Goal: Information Seeking & Learning: Check status

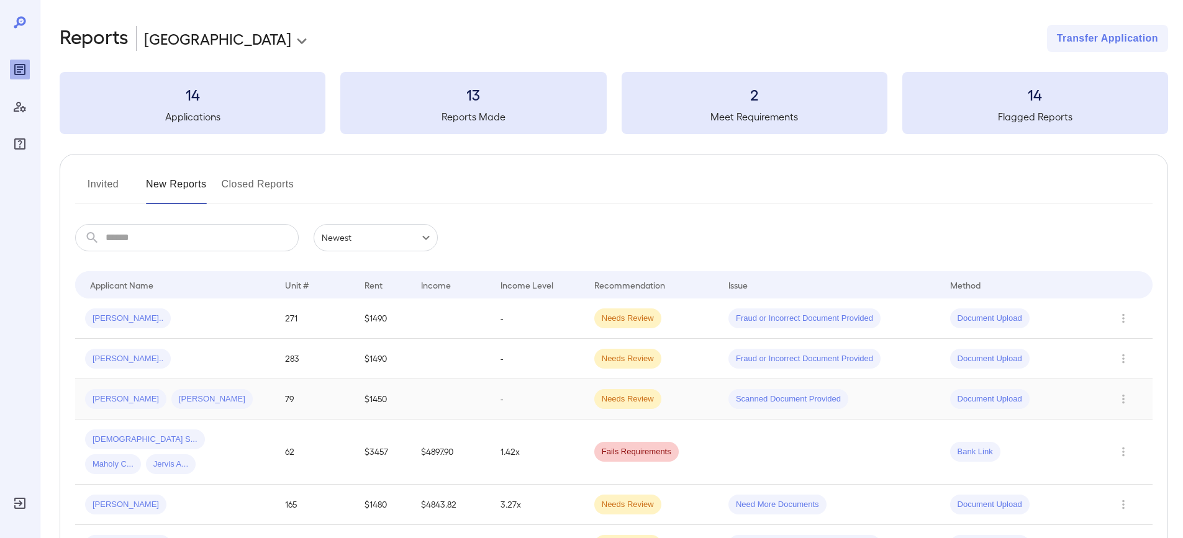
scroll to position [62, 0]
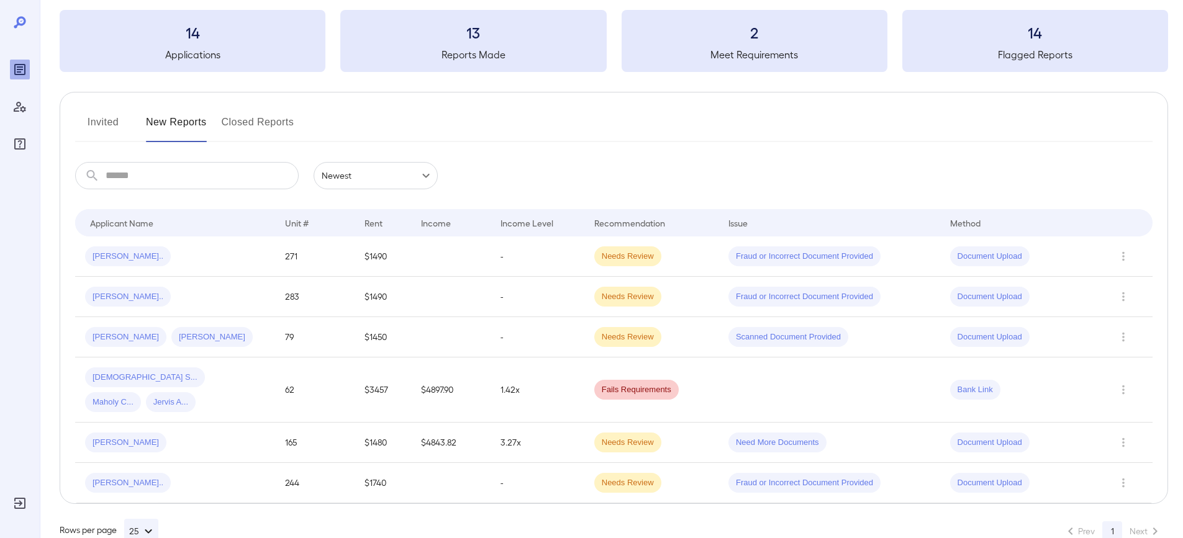
click at [104, 135] on button "Invited" at bounding box center [103, 127] width 56 height 30
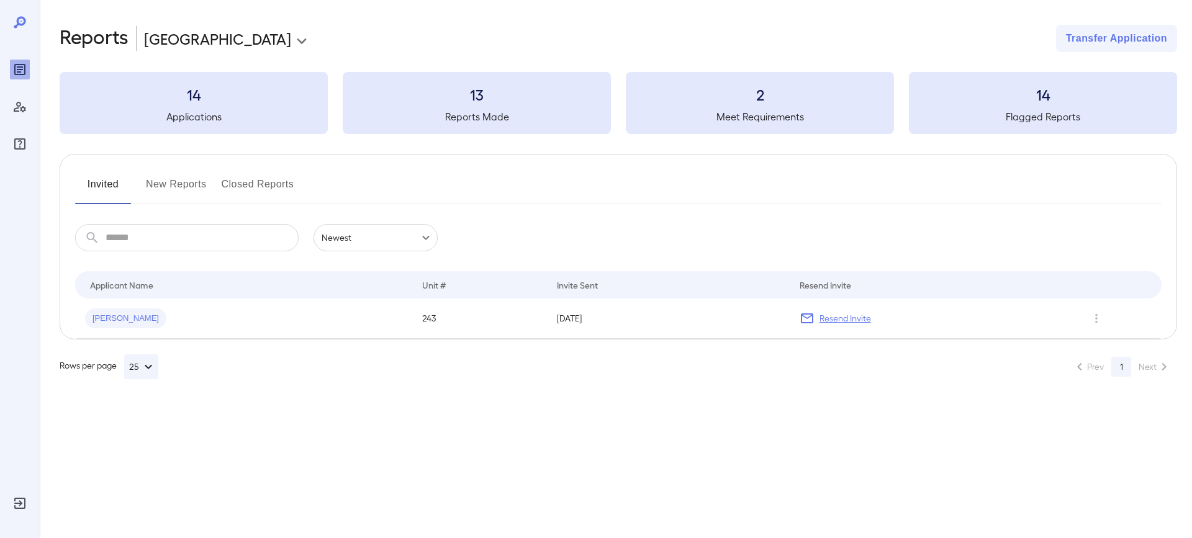
click at [248, 98] on h3 "14" at bounding box center [194, 94] width 268 height 20
click at [180, 185] on button "New Reports" at bounding box center [176, 190] width 61 height 30
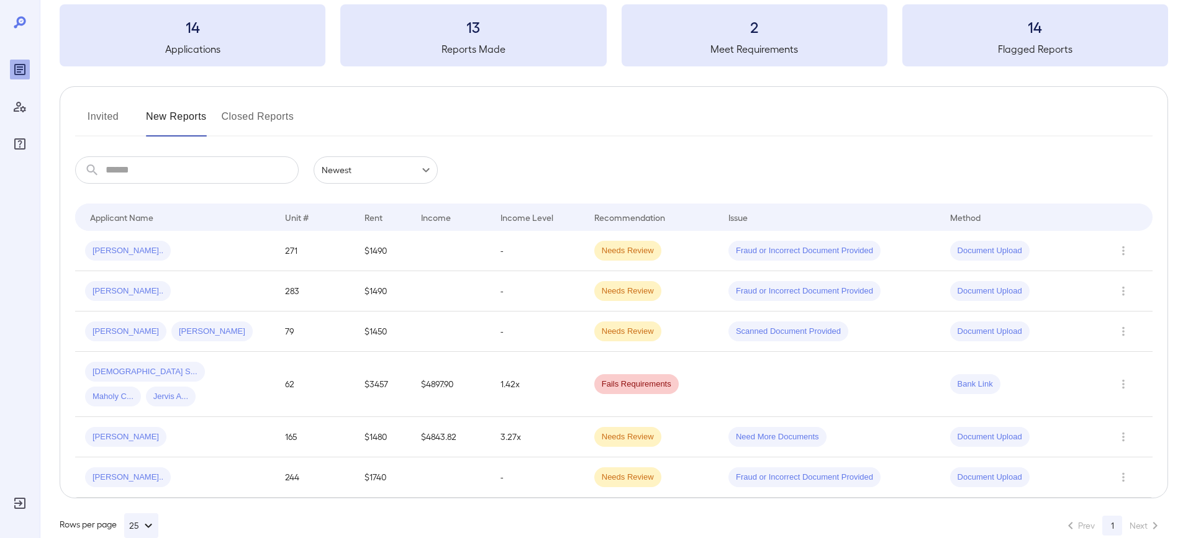
scroll to position [6, 0]
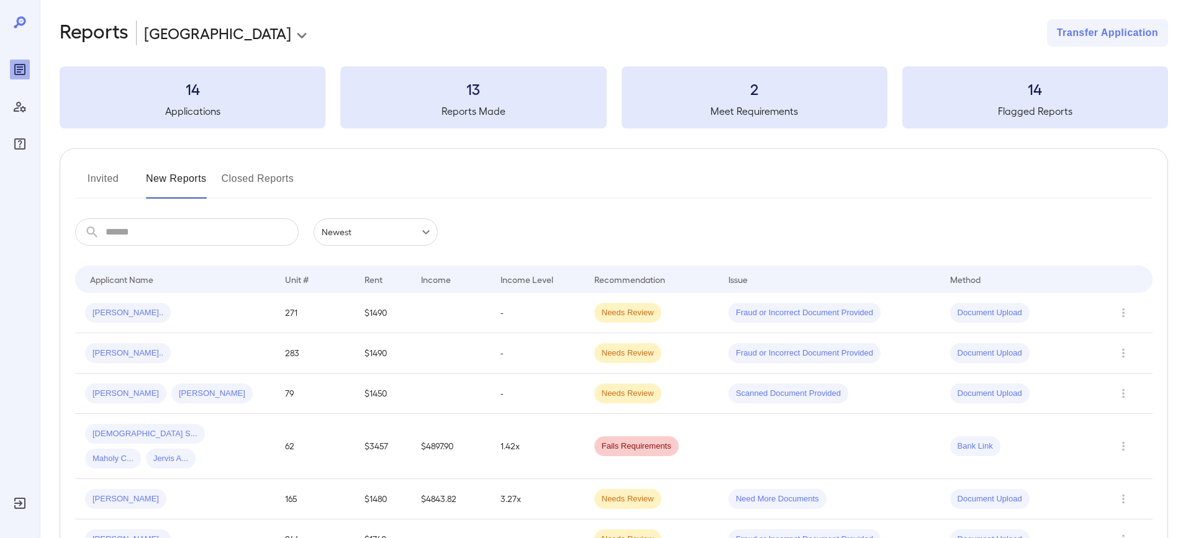
click at [111, 177] on button "Invited" at bounding box center [103, 184] width 56 height 30
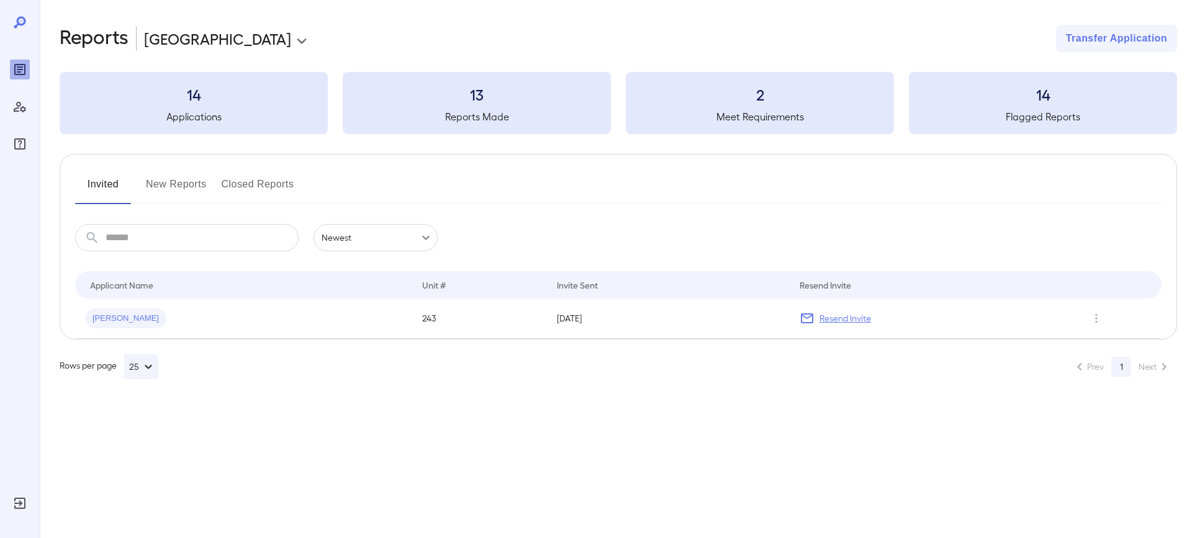
click at [254, 192] on button "Closed Reports" at bounding box center [258, 190] width 73 height 30
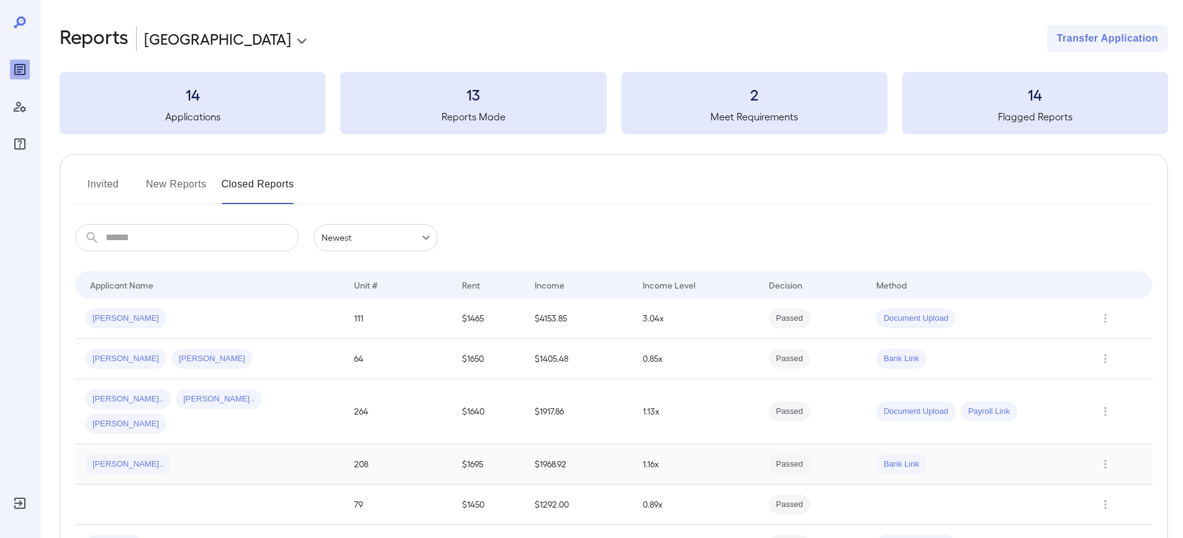
scroll to position [62, 0]
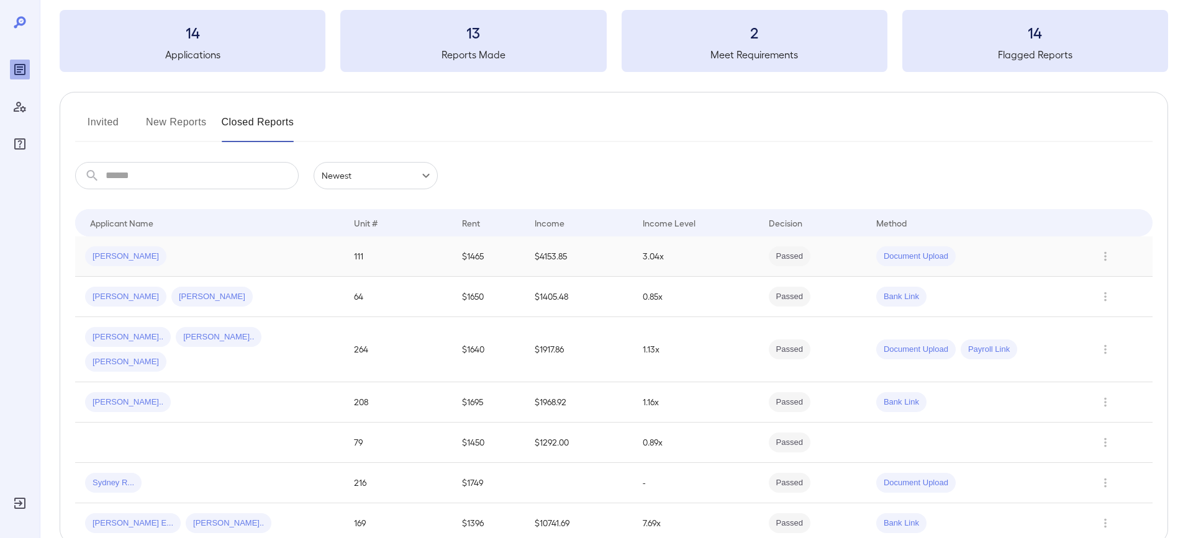
click at [120, 257] on span "[PERSON_NAME]" at bounding box center [125, 257] width 81 height 12
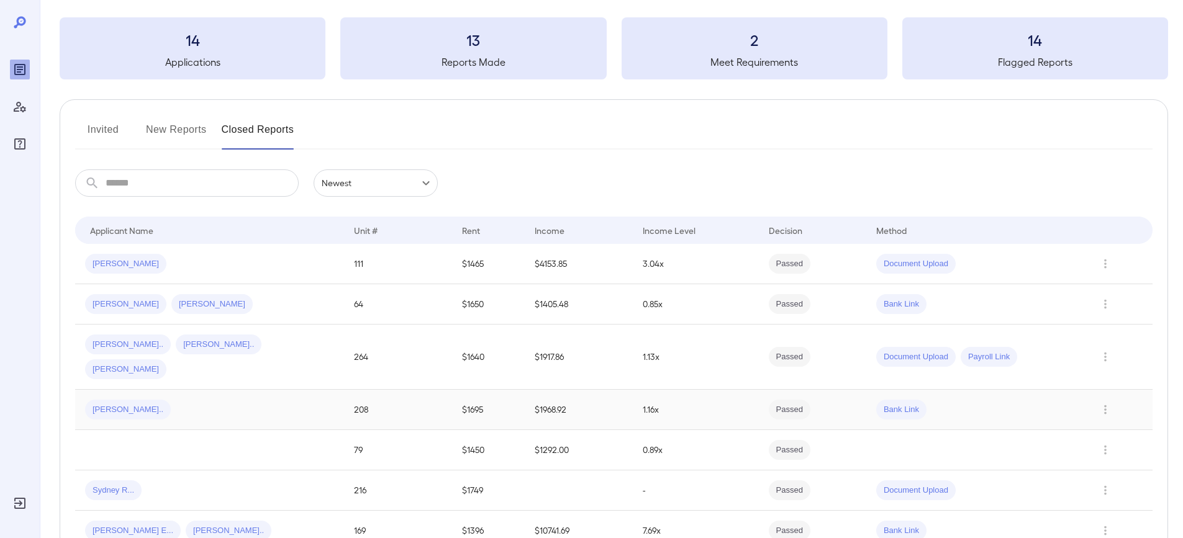
scroll to position [108, 0]
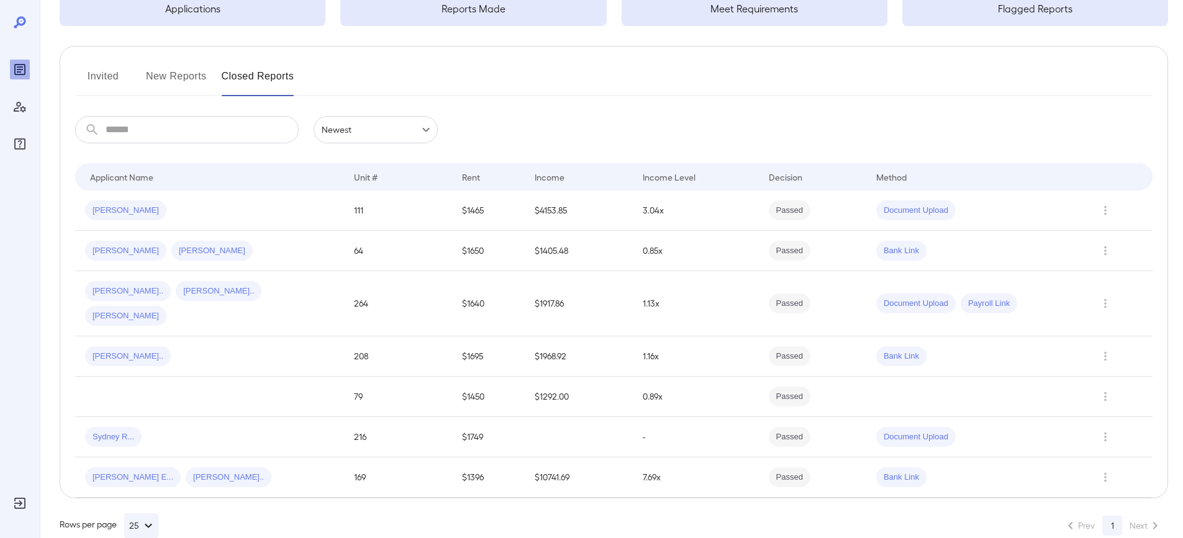
click at [109, 81] on button "Invited" at bounding box center [103, 81] width 56 height 30
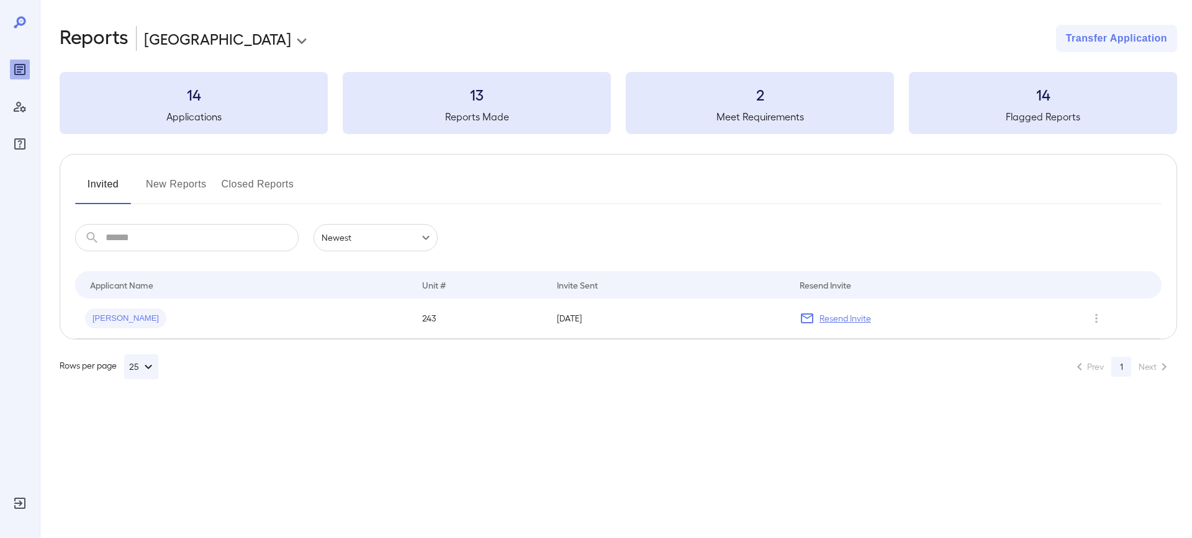
click at [180, 193] on button "New Reports" at bounding box center [176, 190] width 61 height 30
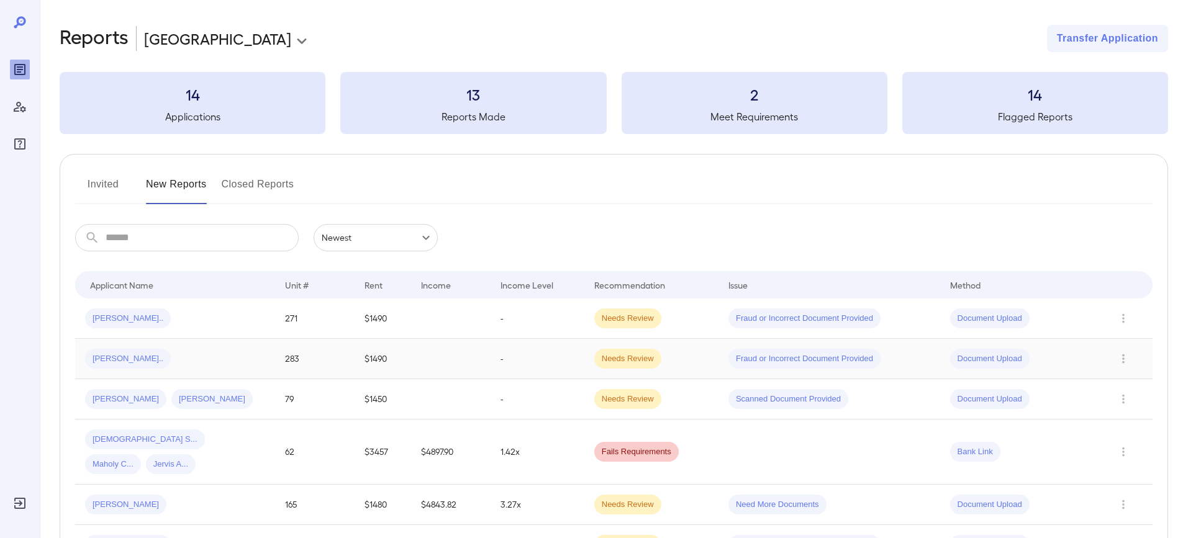
scroll to position [68, 0]
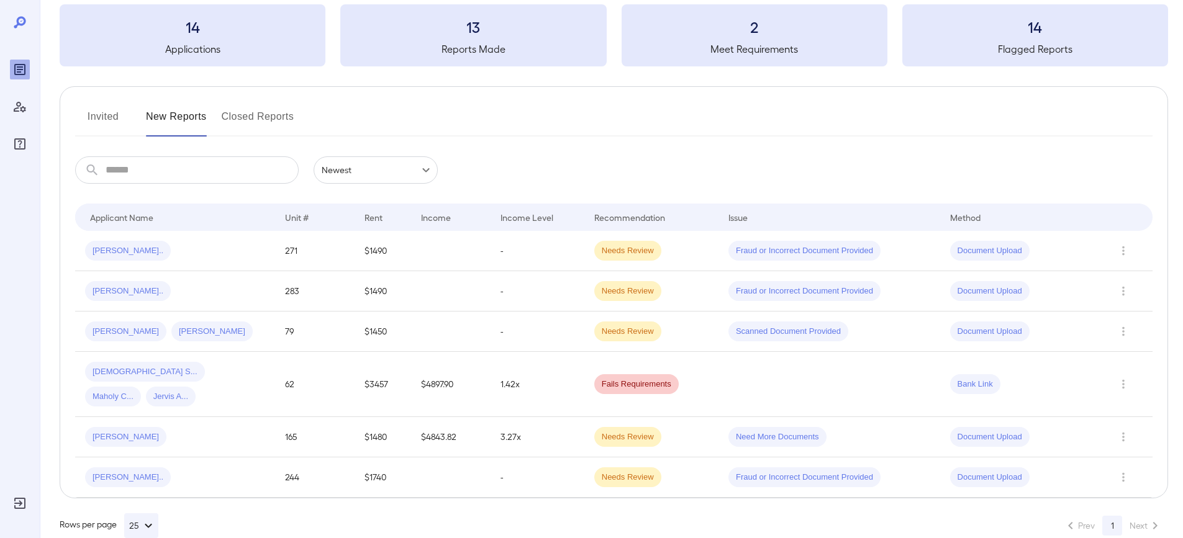
click at [741, 45] on h5 "Meet Requirements" at bounding box center [755, 49] width 266 height 15
click at [119, 255] on span "[PERSON_NAME].." at bounding box center [128, 251] width 86 height 12
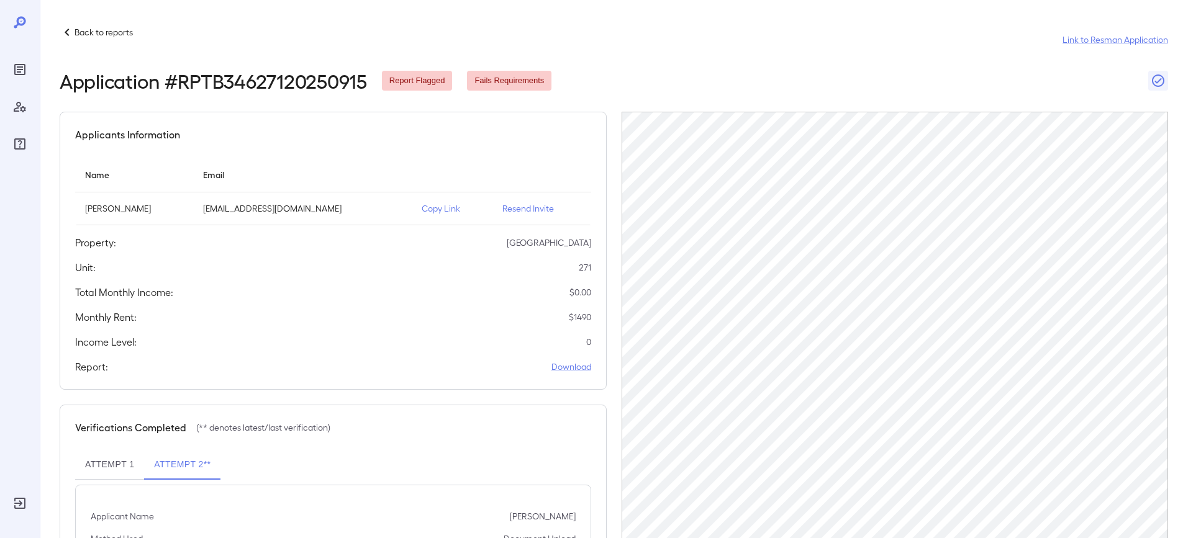
scroll to position [55, 0]
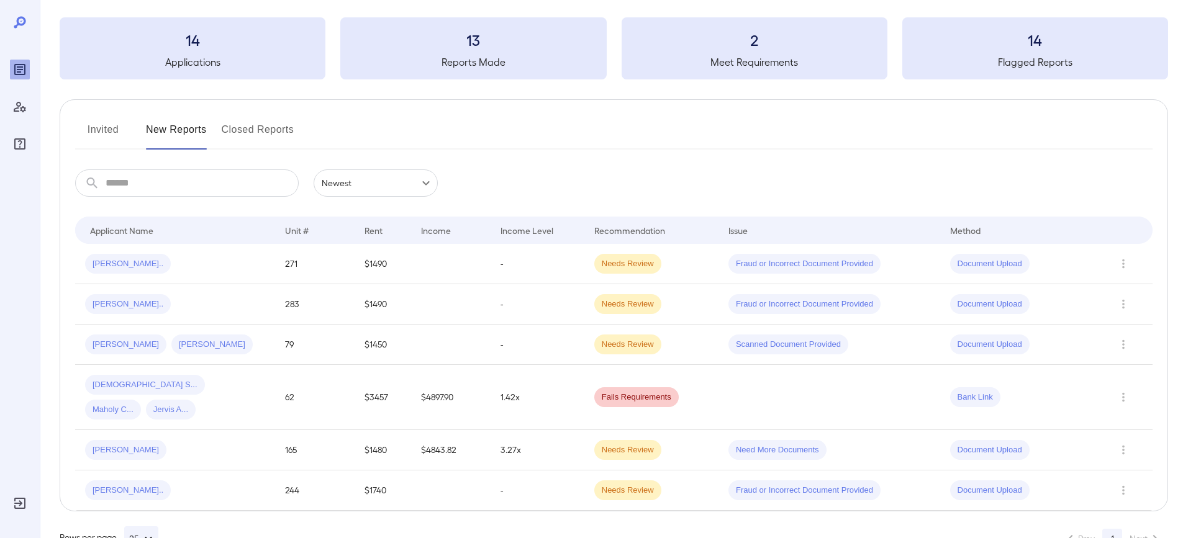
click at [104, 130] on button "Invited" at bounding box center [103, 135] width 56 height 30
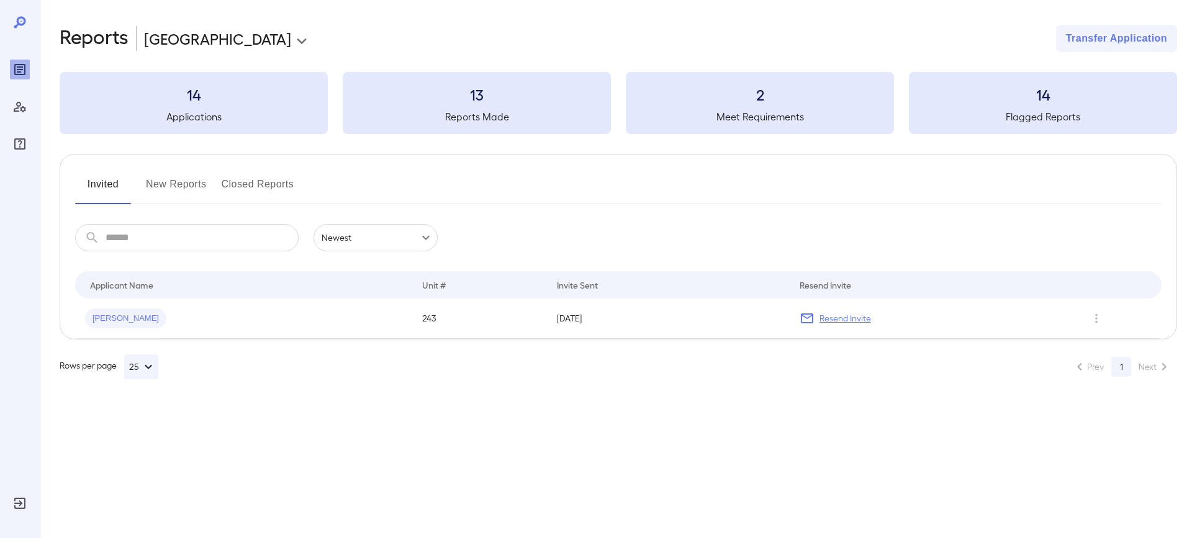
click at [190, 183] on button "New Reports" at bounding box center [176, 190] width 61 height 30
